Goal: Book appointment/travel/reservation

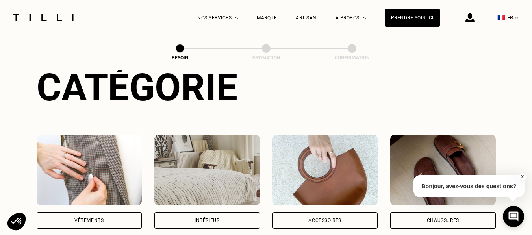
scroll to position [118, 0]
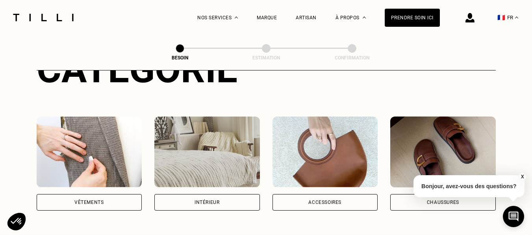
click at [207, 194] on div "Intérieur" at bounding box center [207, 202] width 106 height 17
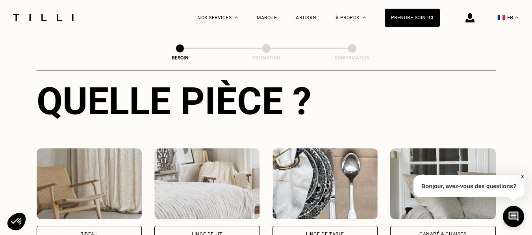
scroll to position [376, 0]
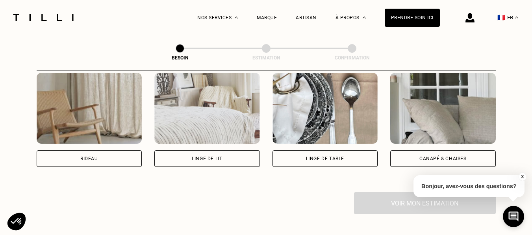
click at [428, 134] on img at bounding box center [443, 108] width 106 height 71
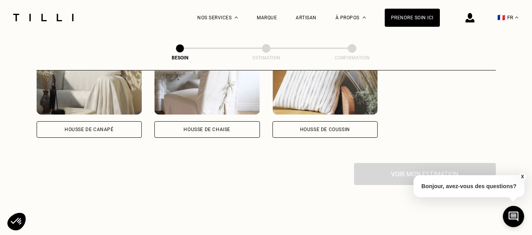
scroll to position [591, 0]
click at [331, 127] on div "Housse de coussin" at bounding box center [325, 129] width 50 height 5
select select "FR"
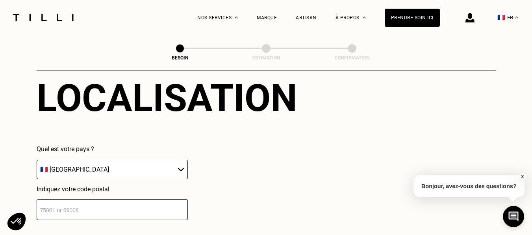
scroll to position [737, 0]
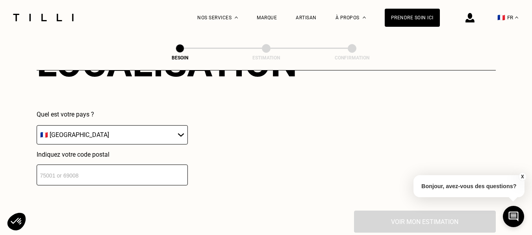
click at [85, 127] on select "🇩🇪 [GEOGRAPHIC_DATA] 🇦🇹 [GEOGRAPHIC_DATA] 🇧🇪 [GEOGRAPHIC_DATA] 🇧🇬 Bulgarie 🇨🇾 C…" at bounding box center [112, 134] width 151 height 19
click at [245, 142] on div "Quel est votre pays ? 🇩🇪 [GEOGRAPHIC_DATA] 🇦🇹 [GEOGRAPHIC_DATA] 🇧🇪 [GEOGRAPHIC_…" at bounding box center [167, 148] width 261 height 75
click at [87, 165] on input "number" at bounding box center [112, 175] width 151 height 21
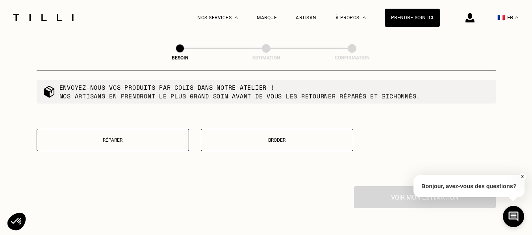
scroll to position [973, 0]
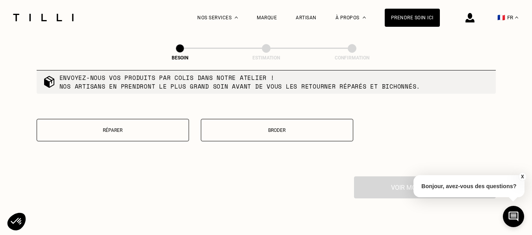
type input "02100"
click at [150, 128] on p "Réparer" at bounding box center [113, 131] width 144 height 6
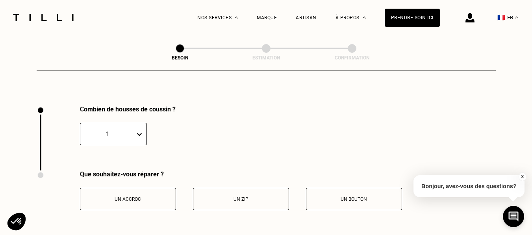
scroll to position [1057, 0]
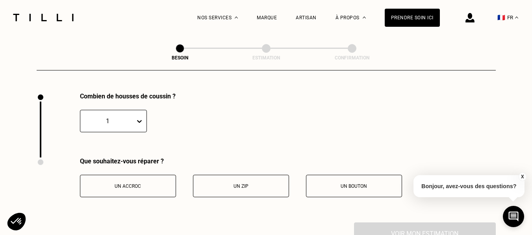
click at [223, 185] on button "Un zip" at bounding box center [241, 186] width 96 height 22
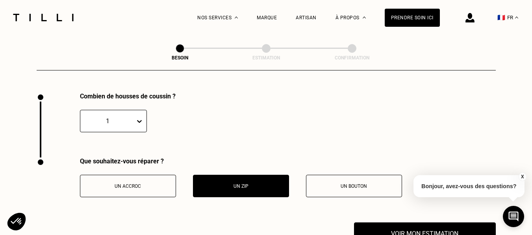
scroll to position [1135, 0]
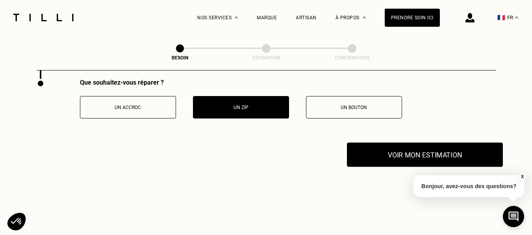
click at [400, 150] on button "Voir mon estimation" at bounding box center [425, 155] width 156 height 24
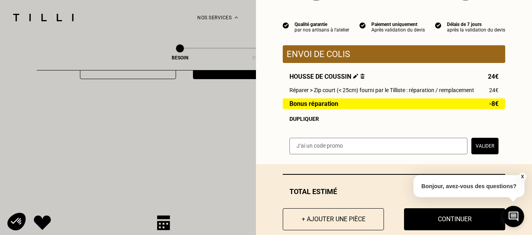
scroll to position [78, 0]
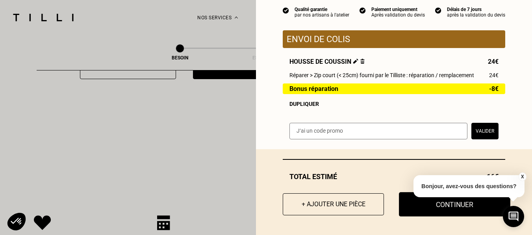
click at [422, 206] on button "Continuer" at bounding box center [454, 204] width 111 height 24
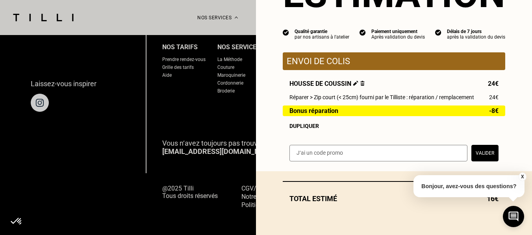
scroll to position [56, 0]
select select "FR"
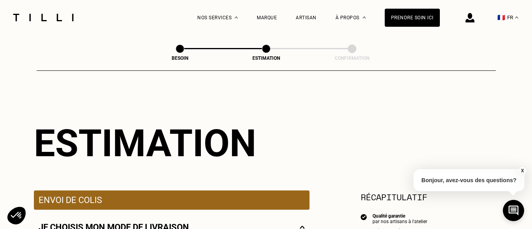
click at [524, 171] on button "X" at bounding box center [522, 171] width 8 height 9
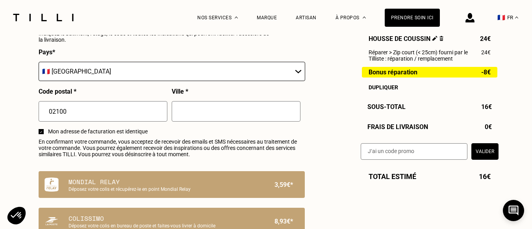
scroll to position [394, 0]
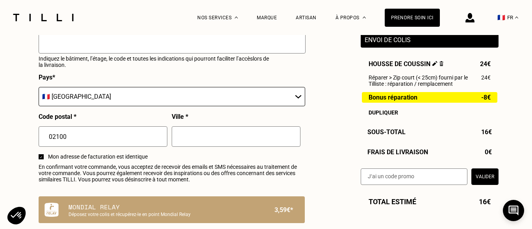
click at [191, 138] on input "text" at bounding box center [236, 136] width 129 height 20
type input "[GEOGRAPHIC_DATA]"
type input "[PERSON_NAME]"
type input "Francomme"
type input "[EMAIL_ADDRESS][DOMAIN_NAME]"
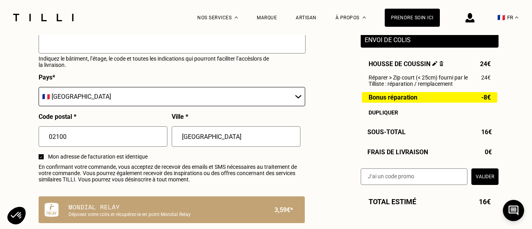
type input "06 92 05 72 13"
click at [221, 139] on input "[GEOGRAPHIC_DATA]" at bounding box center [236, 136] width 129 height 20
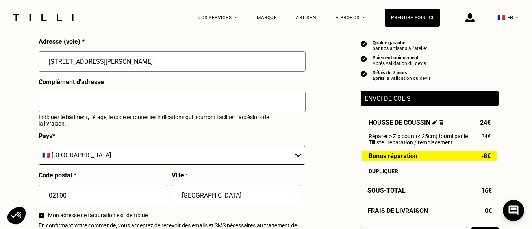
scroll to position [315, 0]
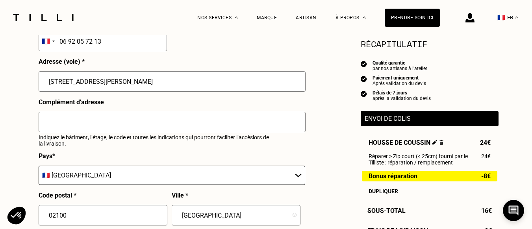
drag, startPoint x: 115, startPoint y: 85, endPoint x: 28, endPoint y: 79, distance: 87.3
click at [28, 79] on div "Besoin Estimation Confirmation Estimation Récapitulatif Qualité garantie par no…" at bounding box center [266, 145] width 567 height 850
type input "[STREET_ADDRESS][DATE]"
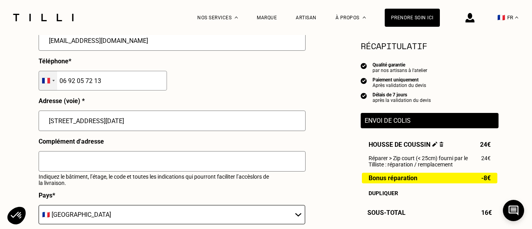
click at [54, 85] on div "Selected country" at bounding box center [48, 80] width 18 height 19
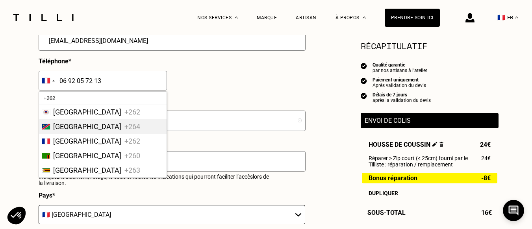
scroll to position [0, 0]
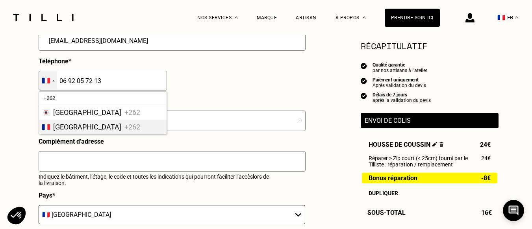
type input "+262"
click at [80, 131] on li "Réunion +262" at bounding box center [103, 127] width 128 height 15
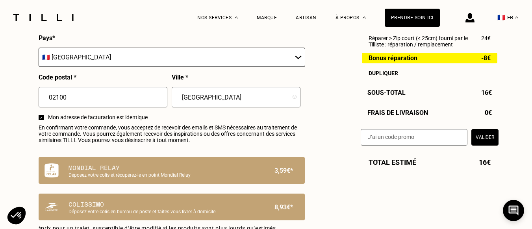
scroll to position [552, 0]
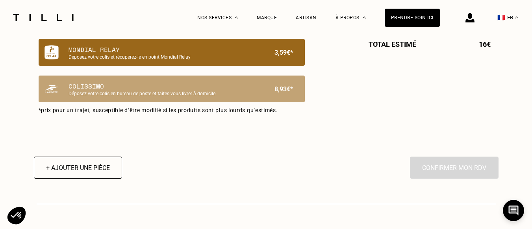
click at [151, 54] on p "Mondial Relay" at bounding box center [159, 49] width 180 height 9
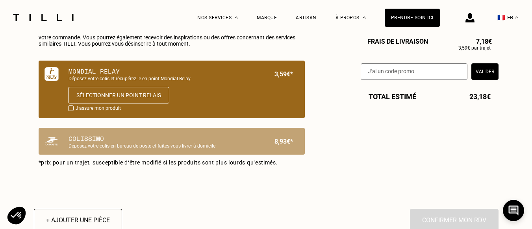
scroll to position [512, 0]
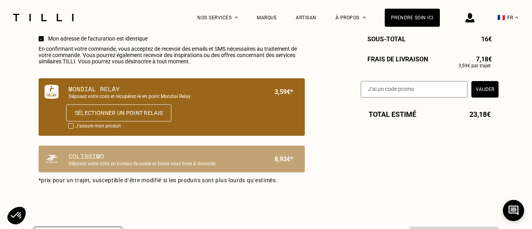
click at [149, 114] on button "Sélectionner un point relais" at bounding box center [118, 112] width 105 height 17
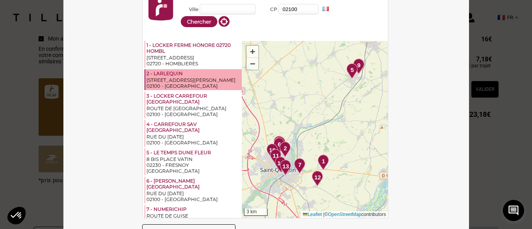
click at [162, 78] on div "[STREET_ADDRESS][PERSON_NAME]" at bounding box center [194, 80] width 94 height 6
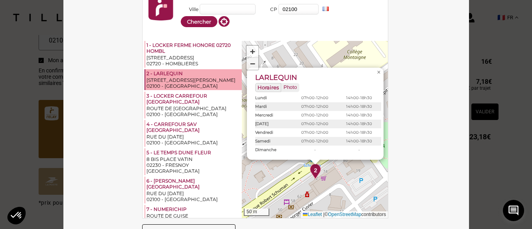
scroll to position [473, 0]
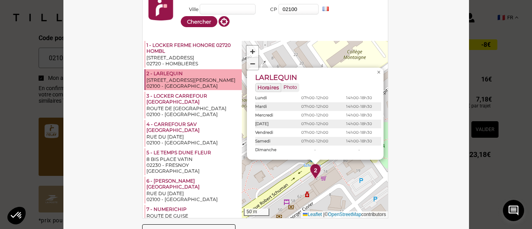
click at [172, 74] on div "2 - LARLEQUIN" at bounding box center [194, 74] width 94 height 7
click at [310, 173] on img at bounding box center [315, 172] width 11 height 16
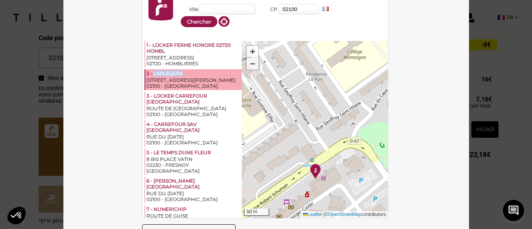
scroll to position [25, 0]
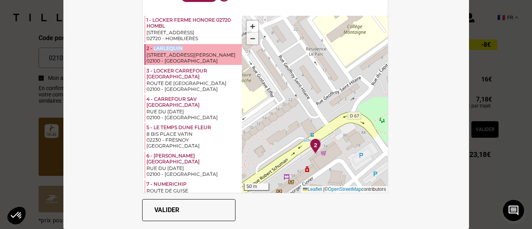
click at [182, 204] on button "Valider" at bounding box center [188, 210] width 93 height 22
